Goal: Task Accomplishment & Management: Manage account settings

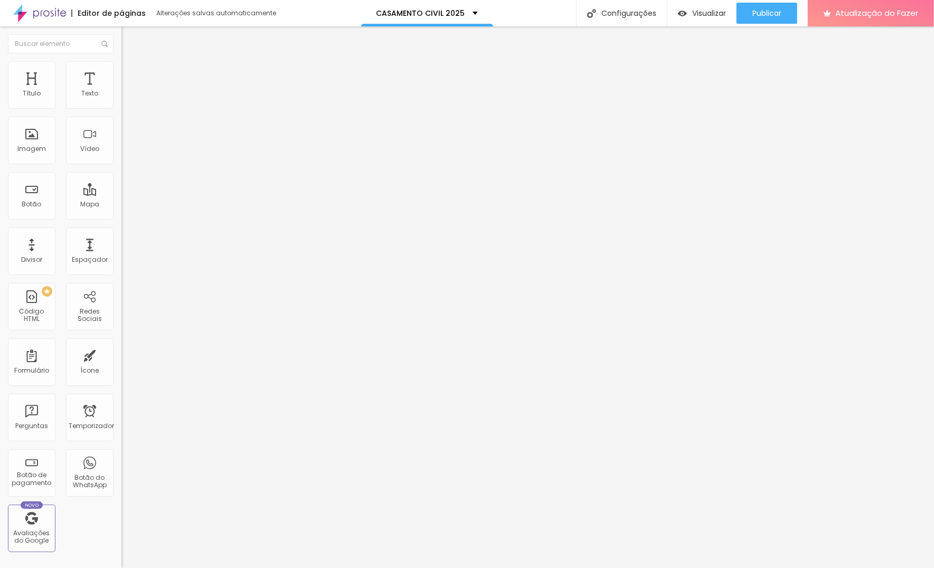
click at [121, 70] on li "Avançado" at bounding box center [181, 66] width 121 height 11
type input "1"
type input "15"
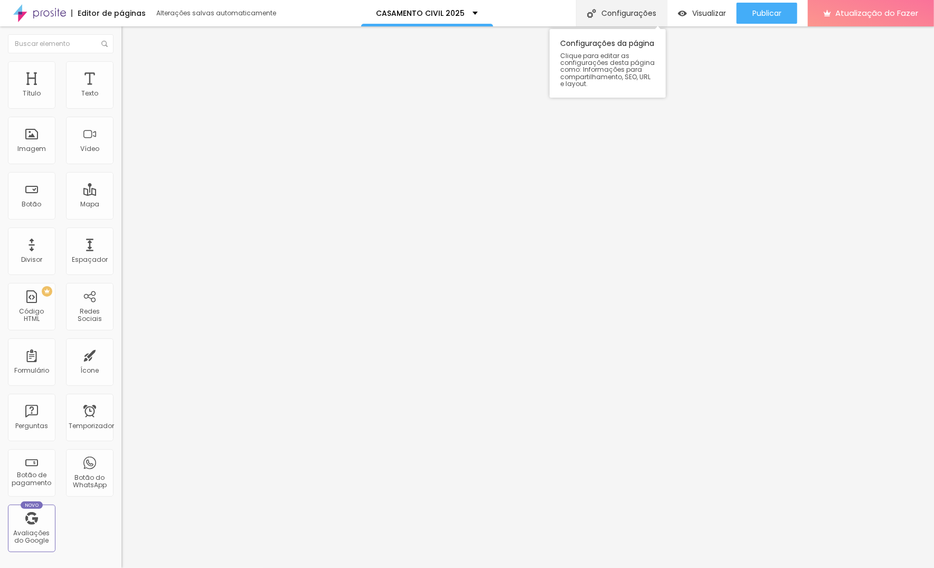
click at [628, 12] on font "Configurações" at bounding box center [628, 13] width 55 height 11
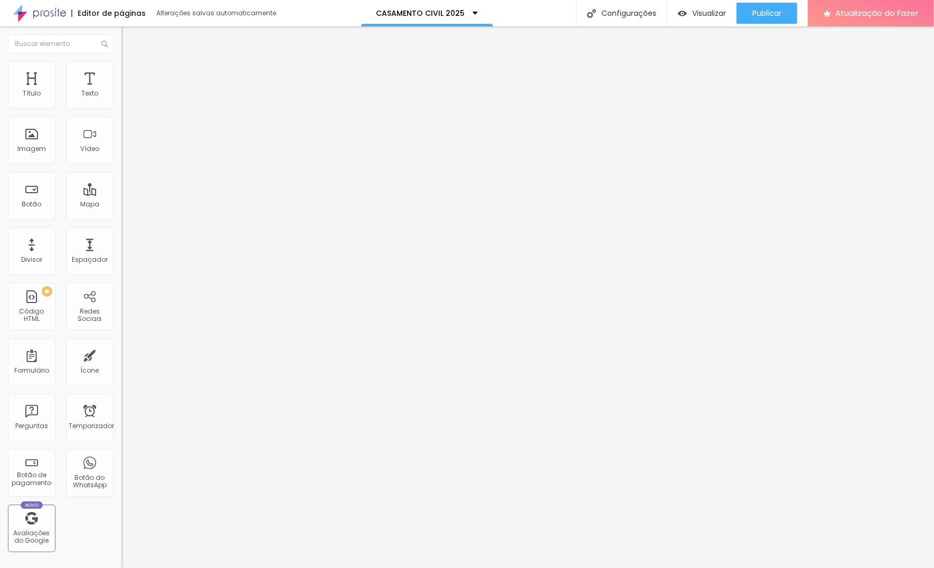
click at [767, 4] on div "Publicar" at bounding box center [766, 13] width 29 height 21
